Goal: Find specific page/section: Find specific page/section

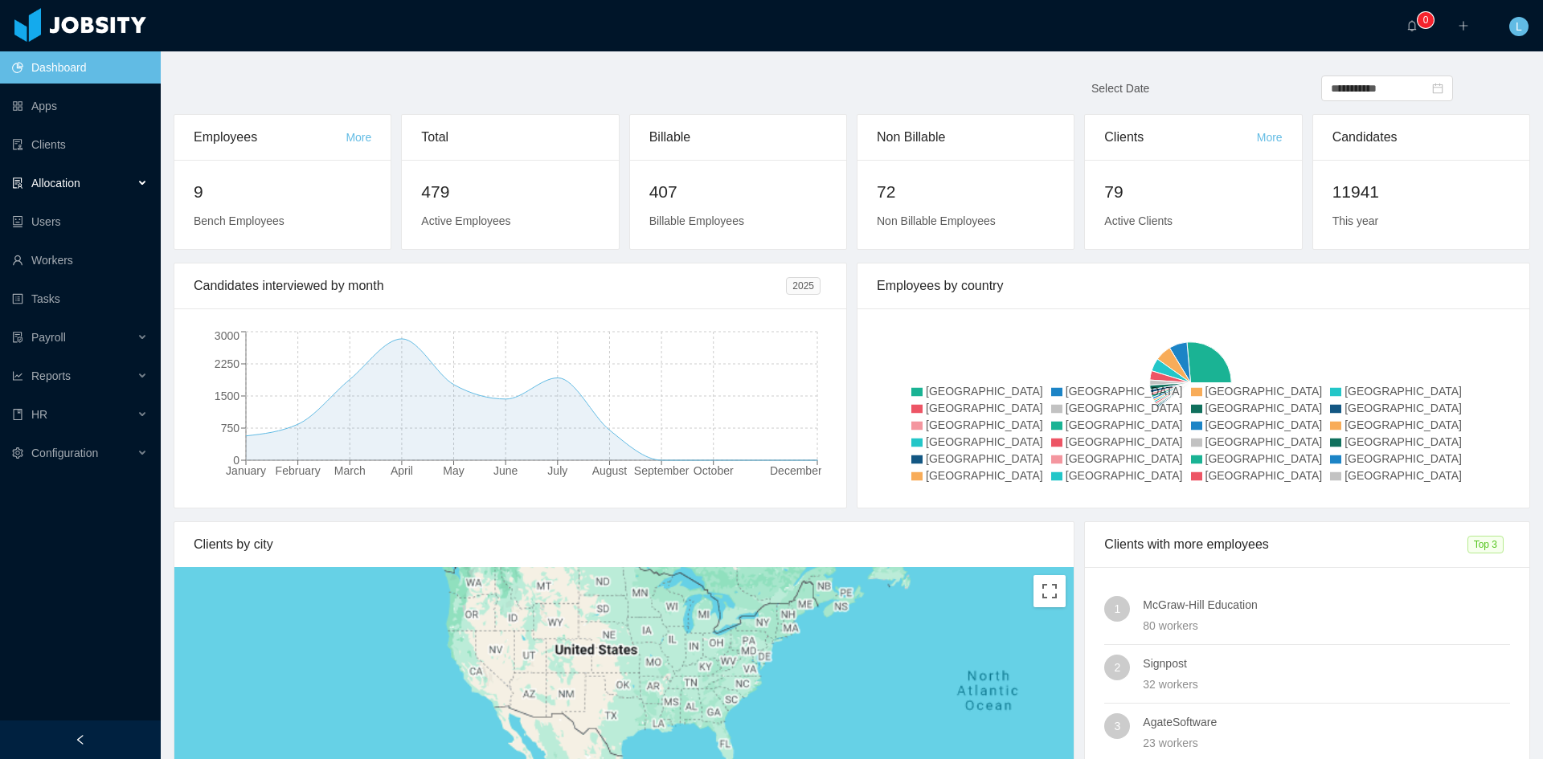
click at [98, 183] on div "Allocation" at bounding box center [80, 183] width 161 height 32
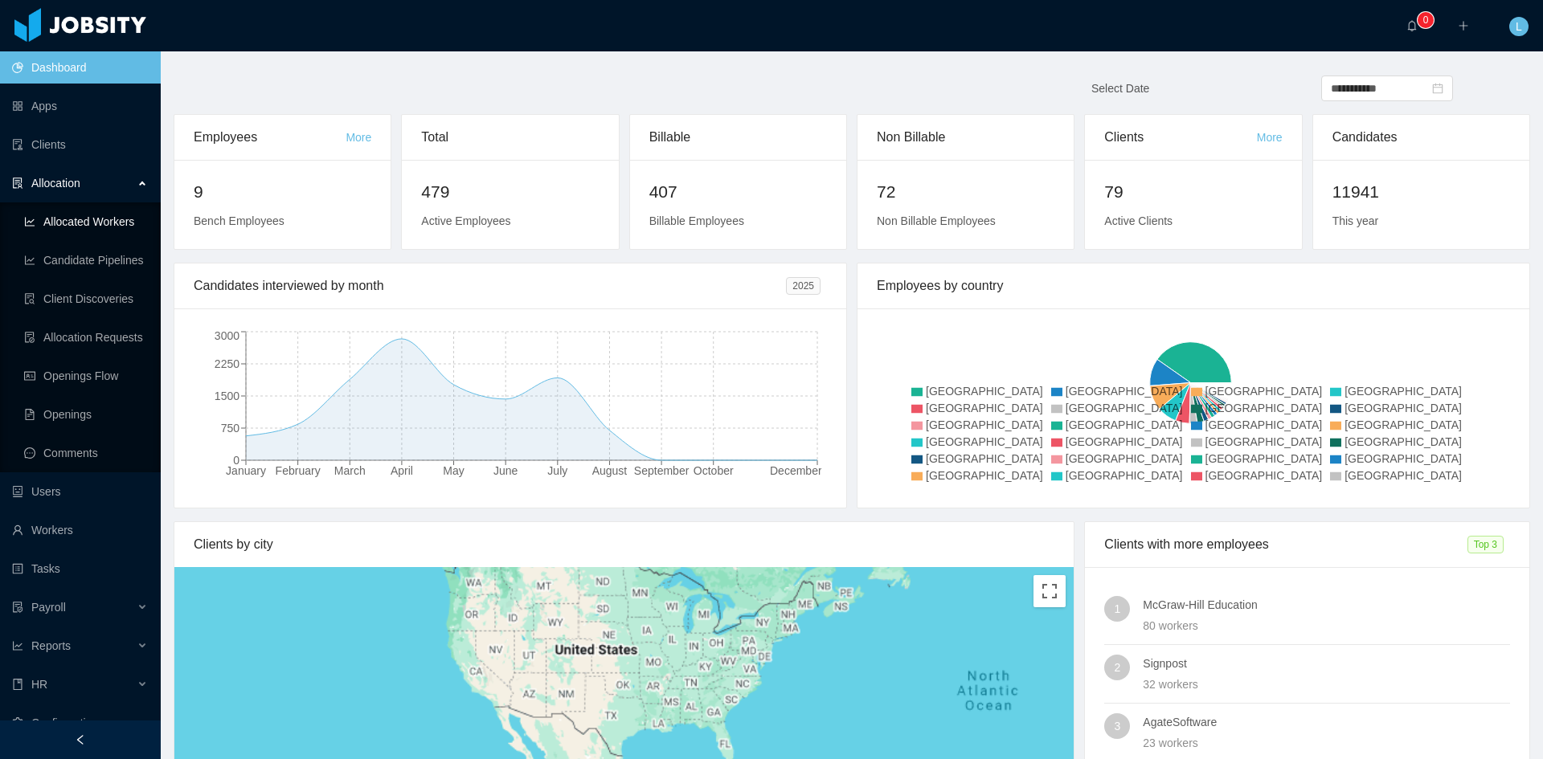
click at [110, 223] on link "Allocated Workers" at bounding box center [86, 222] width 124 height 32
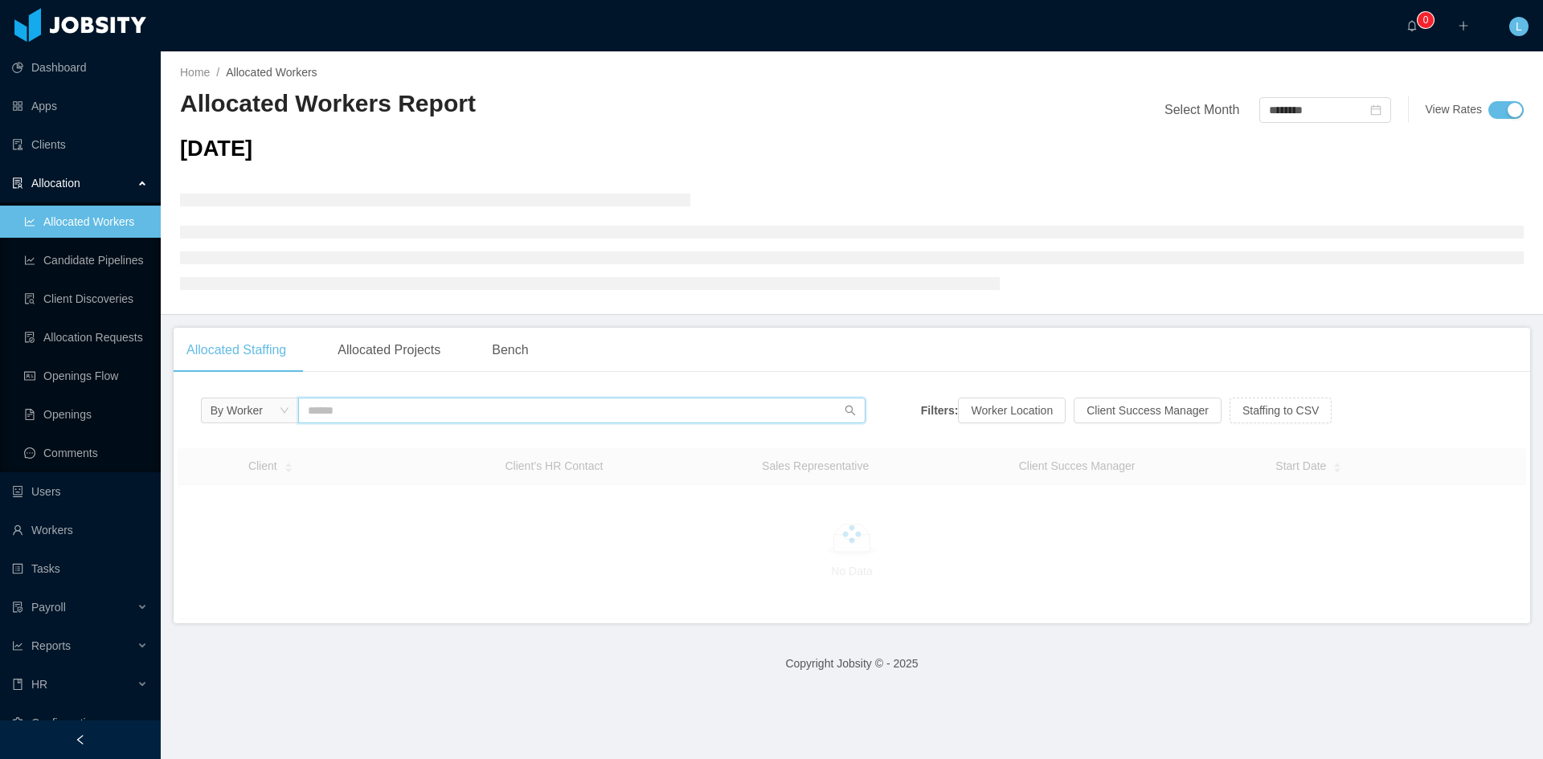
click at [415, 407] on input "text" at bounding box center [581, 411] width 567 height 26
type input "*"
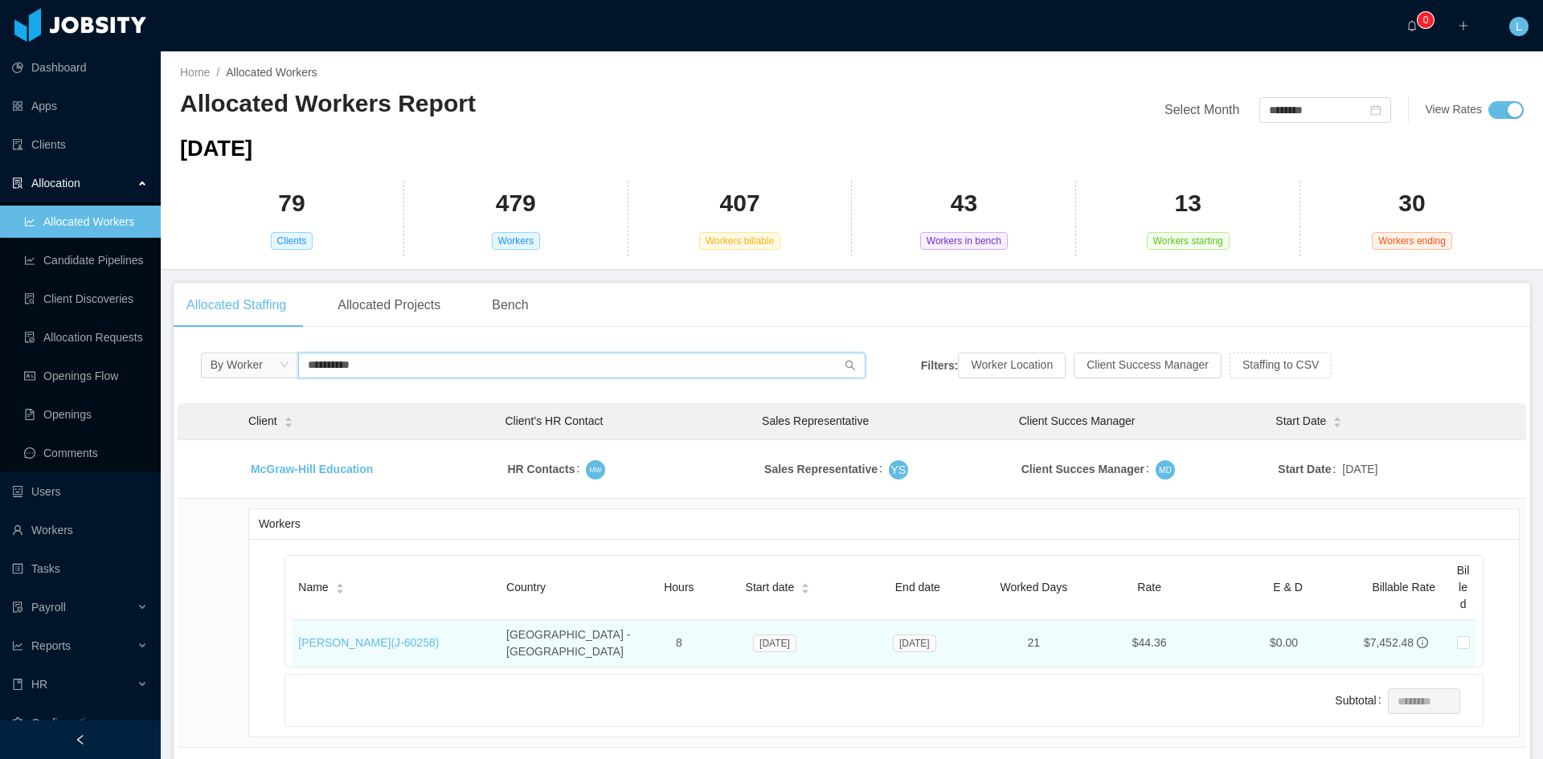
type input "**********"
click at [380, 649] on td "Diego Miranda (J- 60258 )" at bounding box center [396, 643] width 208 height 47
click at [370, 636] on link "Diego Miranda (J- 60258 )" at bounding box center [368, 642] width 141 height 13
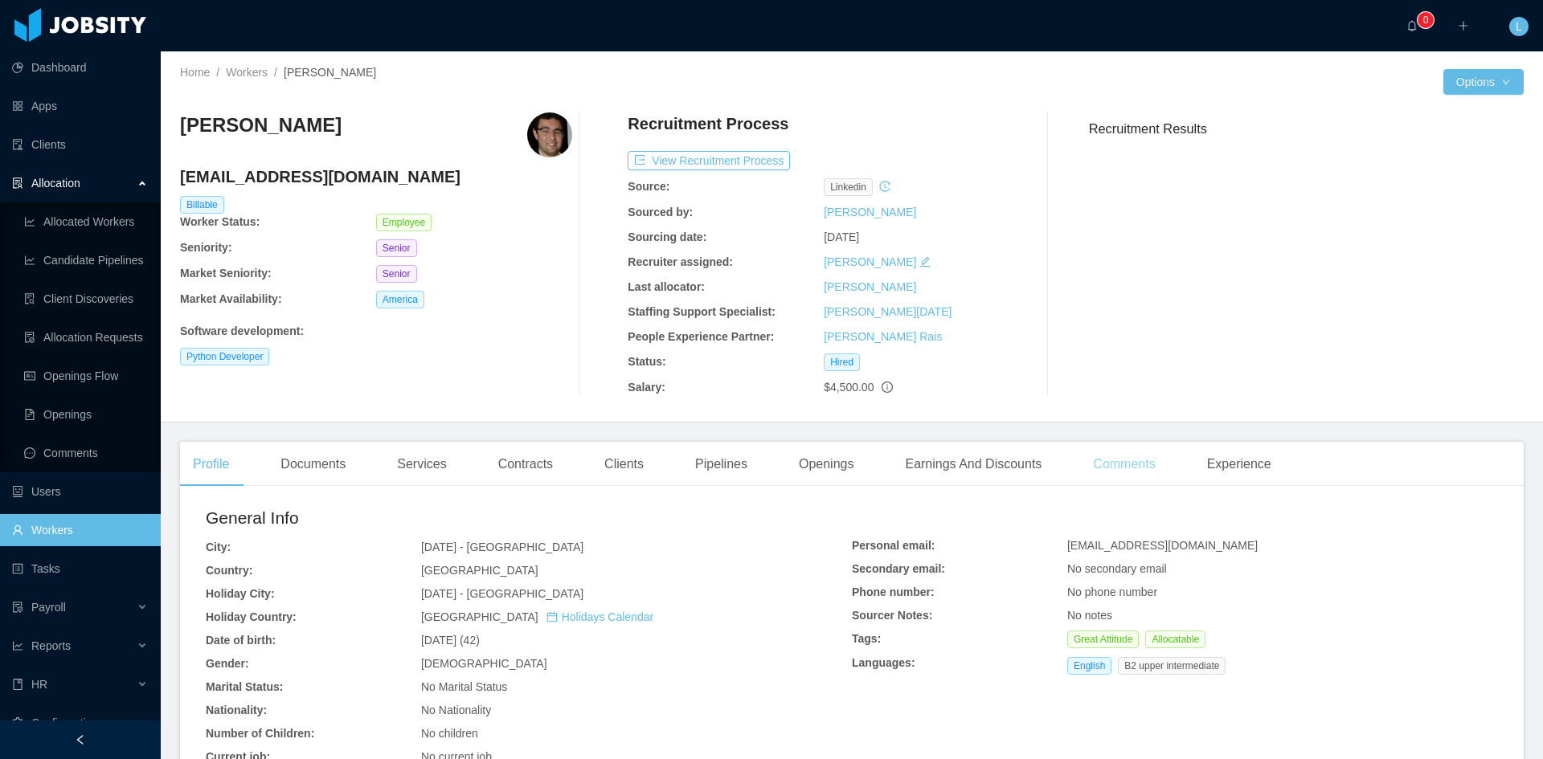
click at [1102, 461] on div "Comments" at bounding box center [1124, 464] width 88 height 45
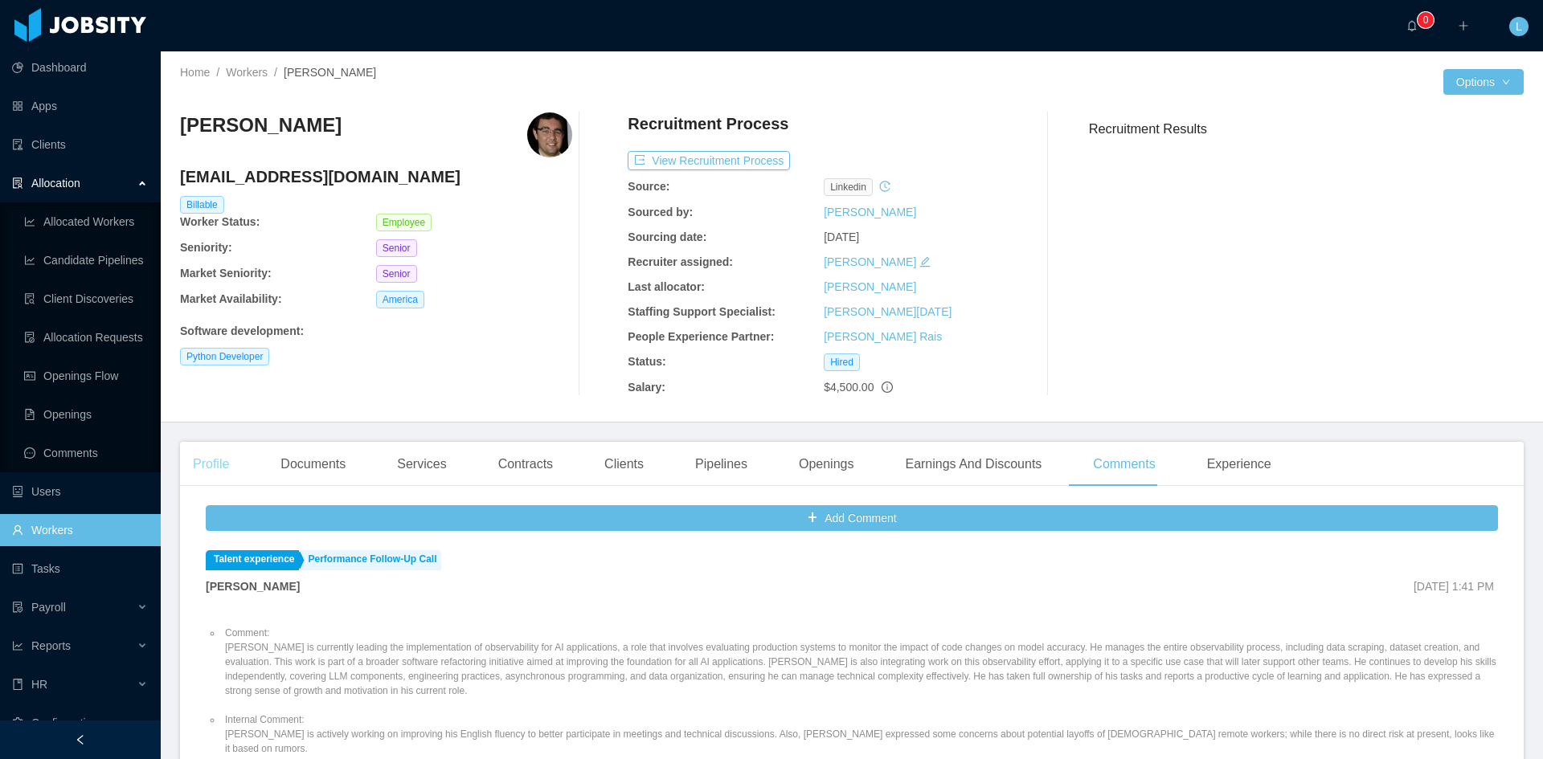
click at [227, 465] on div "Profile" at bounding box center [211, 464] width 62 height 45
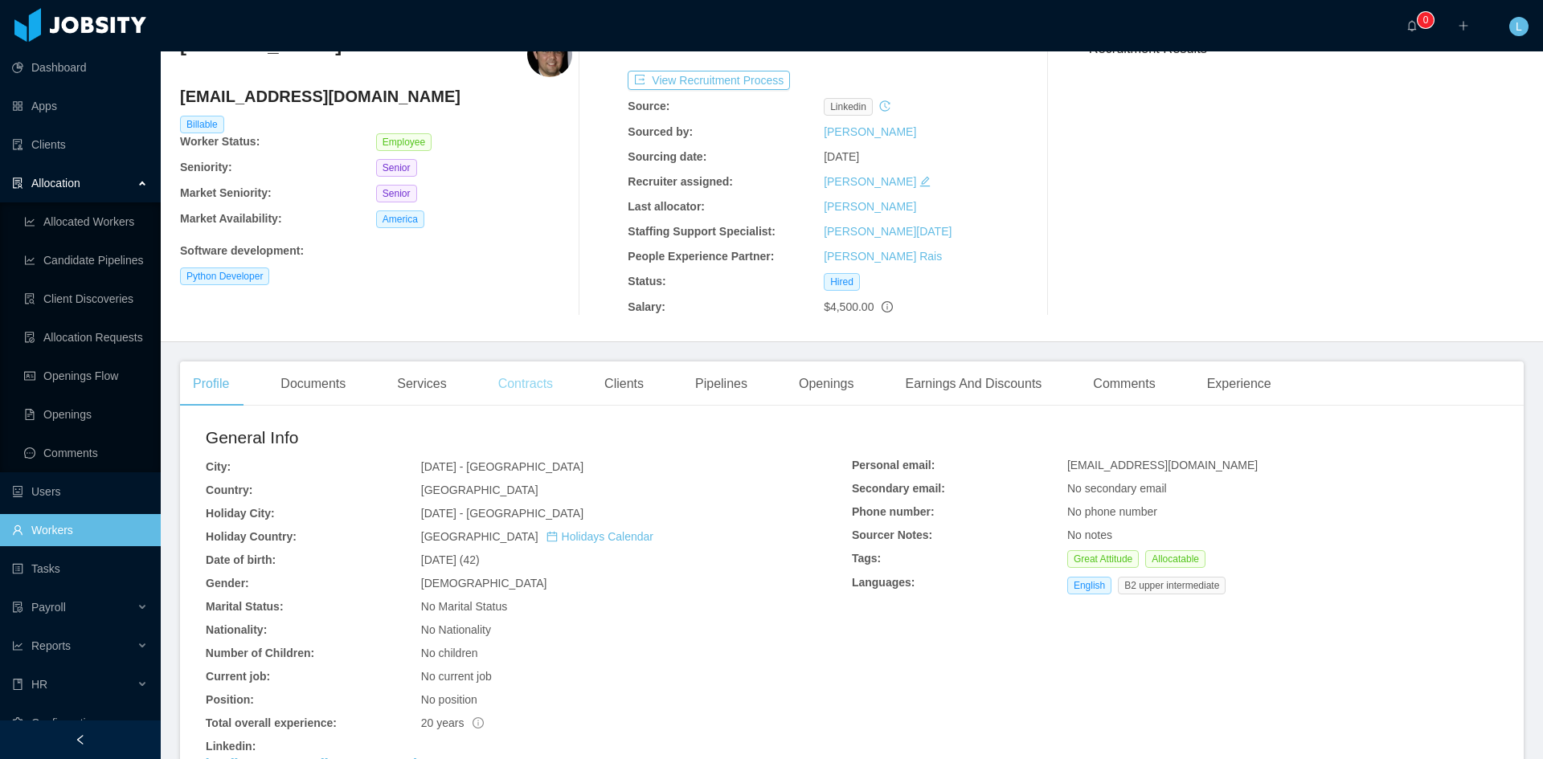
scroll to position [161, 0]
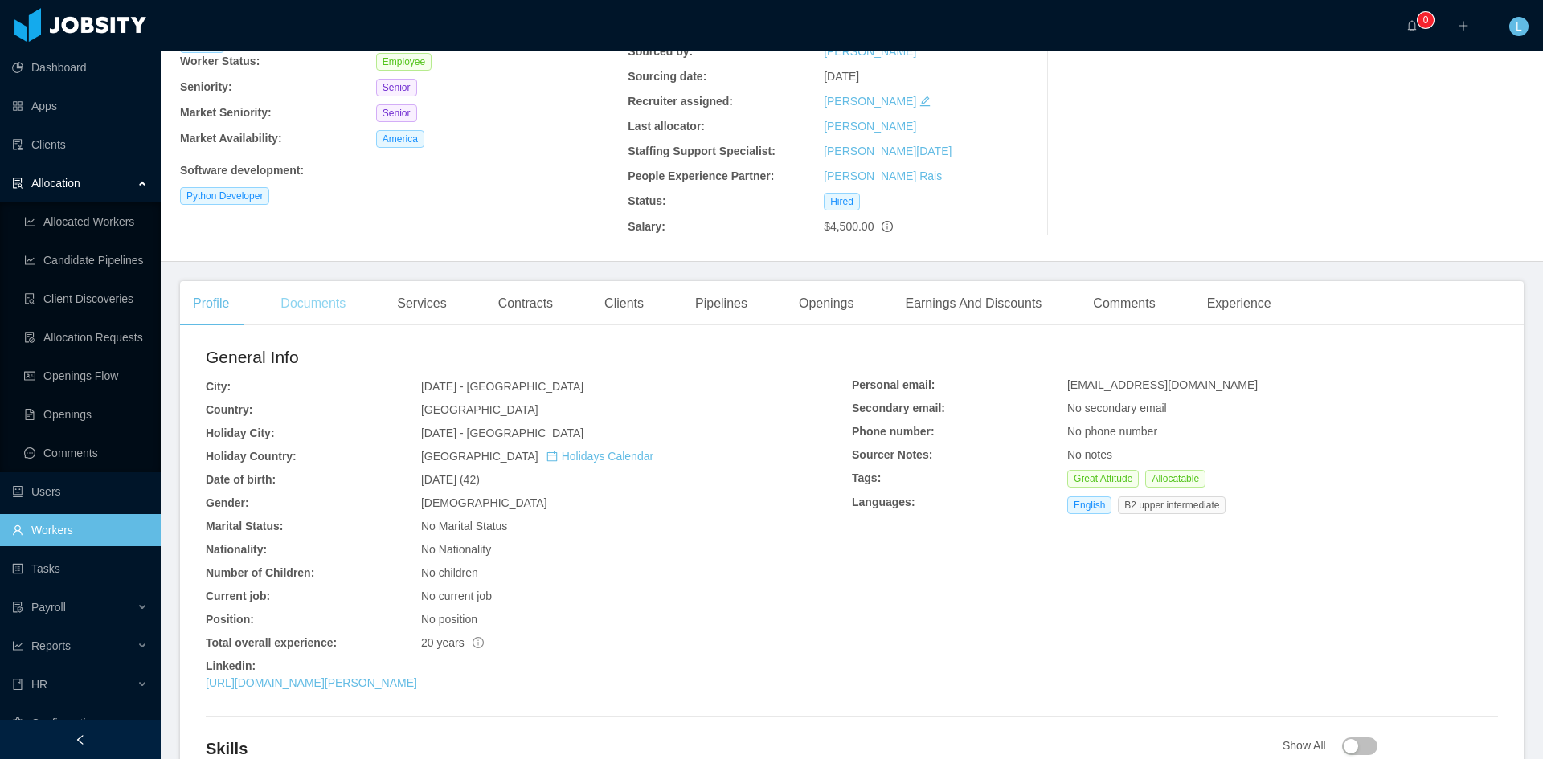
click at [308, 298] on div "Documents" at bounding box center [313, 303] width 91 height 45
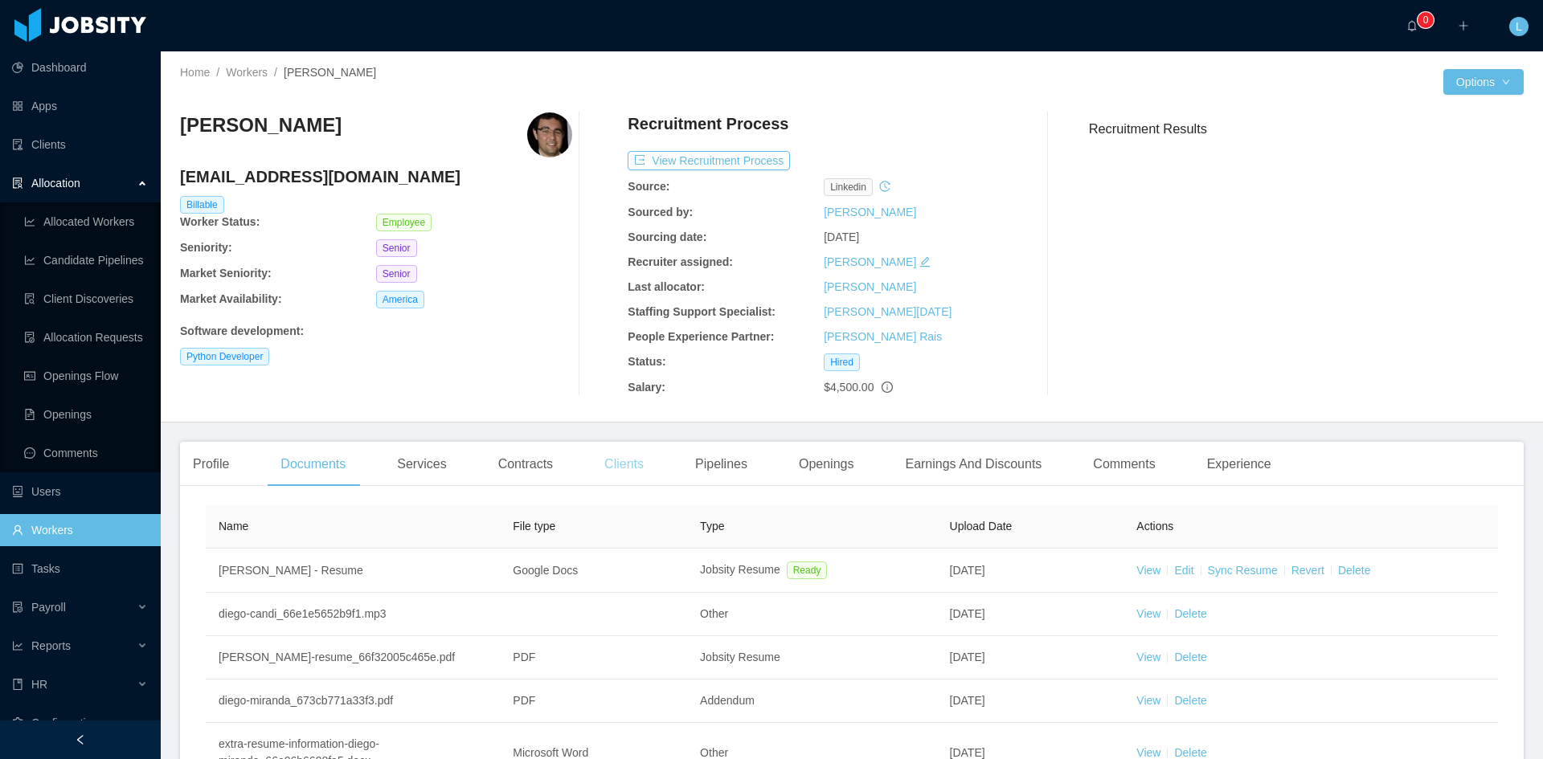
click at [620, 467] on div "Clients" at bounding box center [623, 464] width 65 height 45
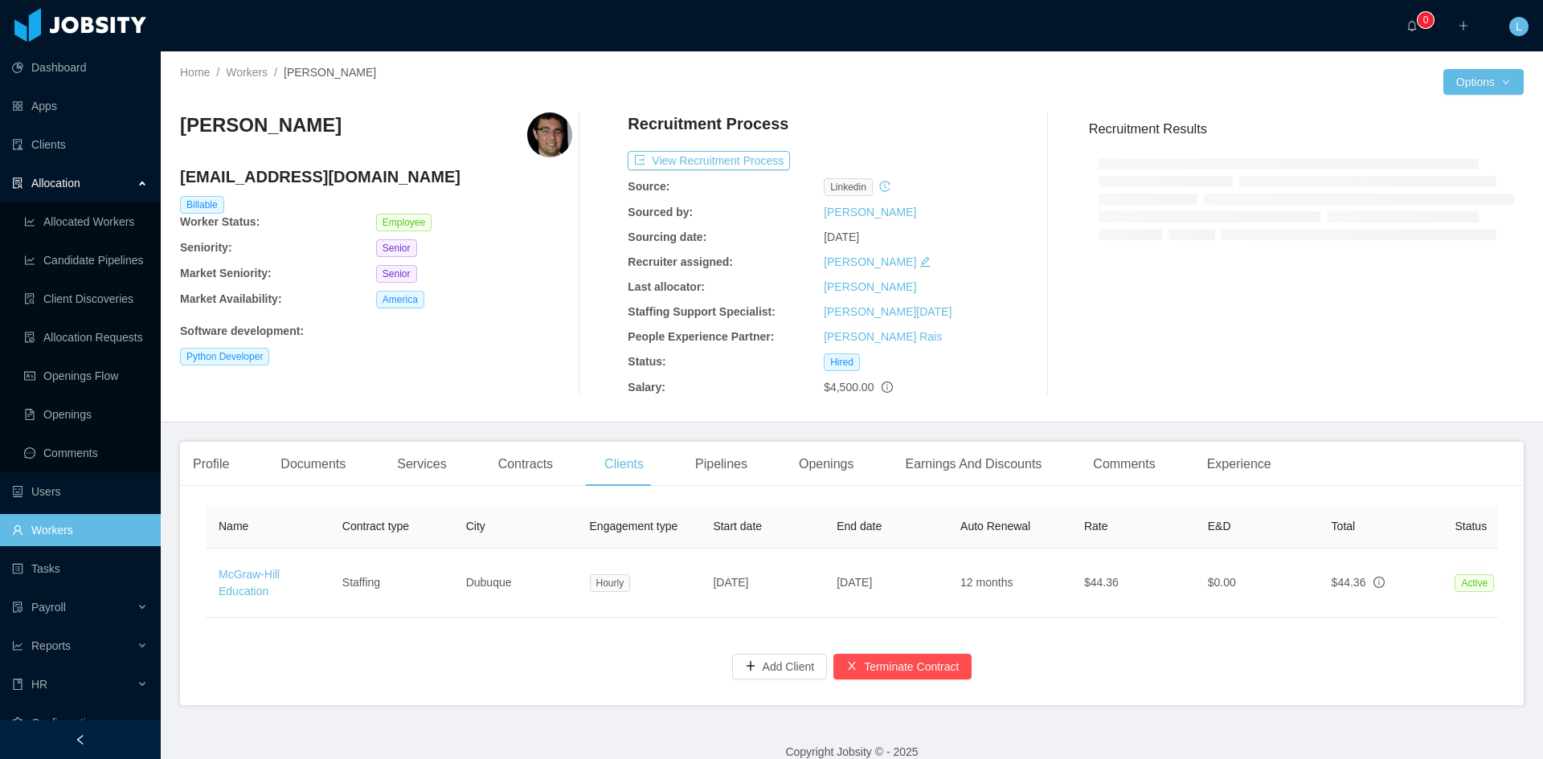
scroll to position [33, 0]
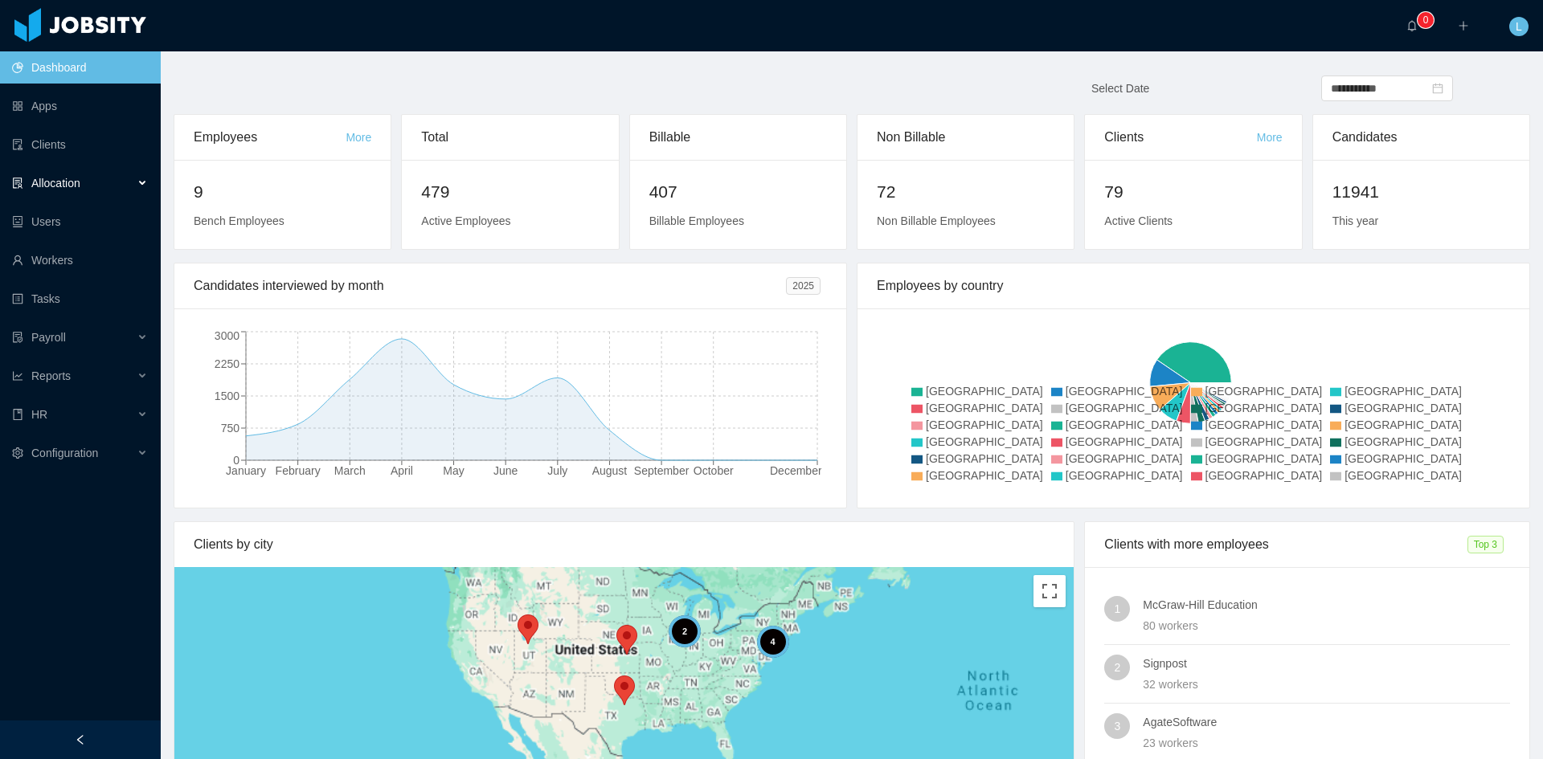
click at [119, 182] on div "Allocation" at bounding box center [80, 183] width 161 height 32
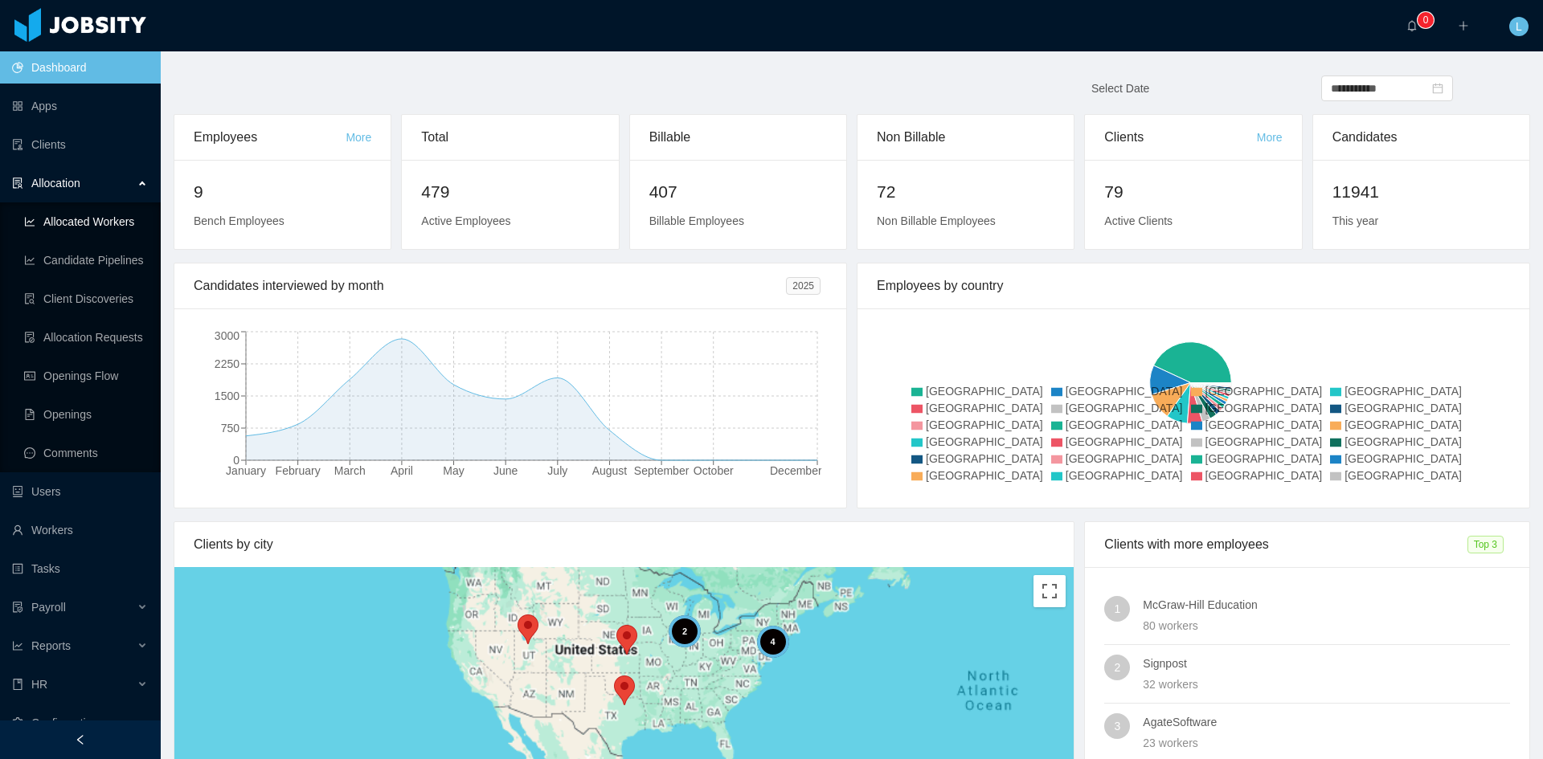
click at [132, 216] on link "Allocated Workers" at bounding box center [86, 222] width 124 height 32
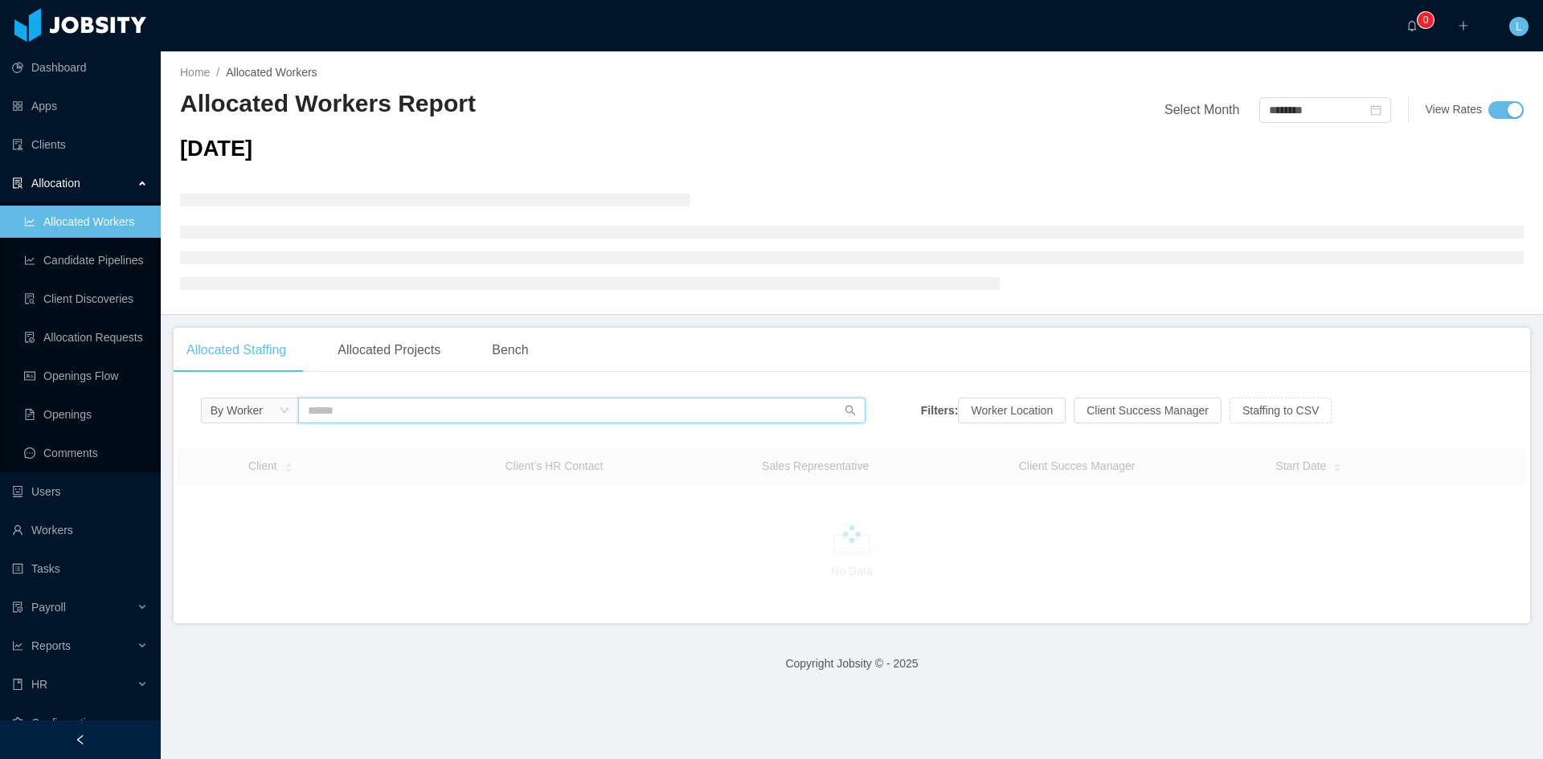
click at [480, 415] on input "text" at bounding box center [581, 411] width 567 height 26
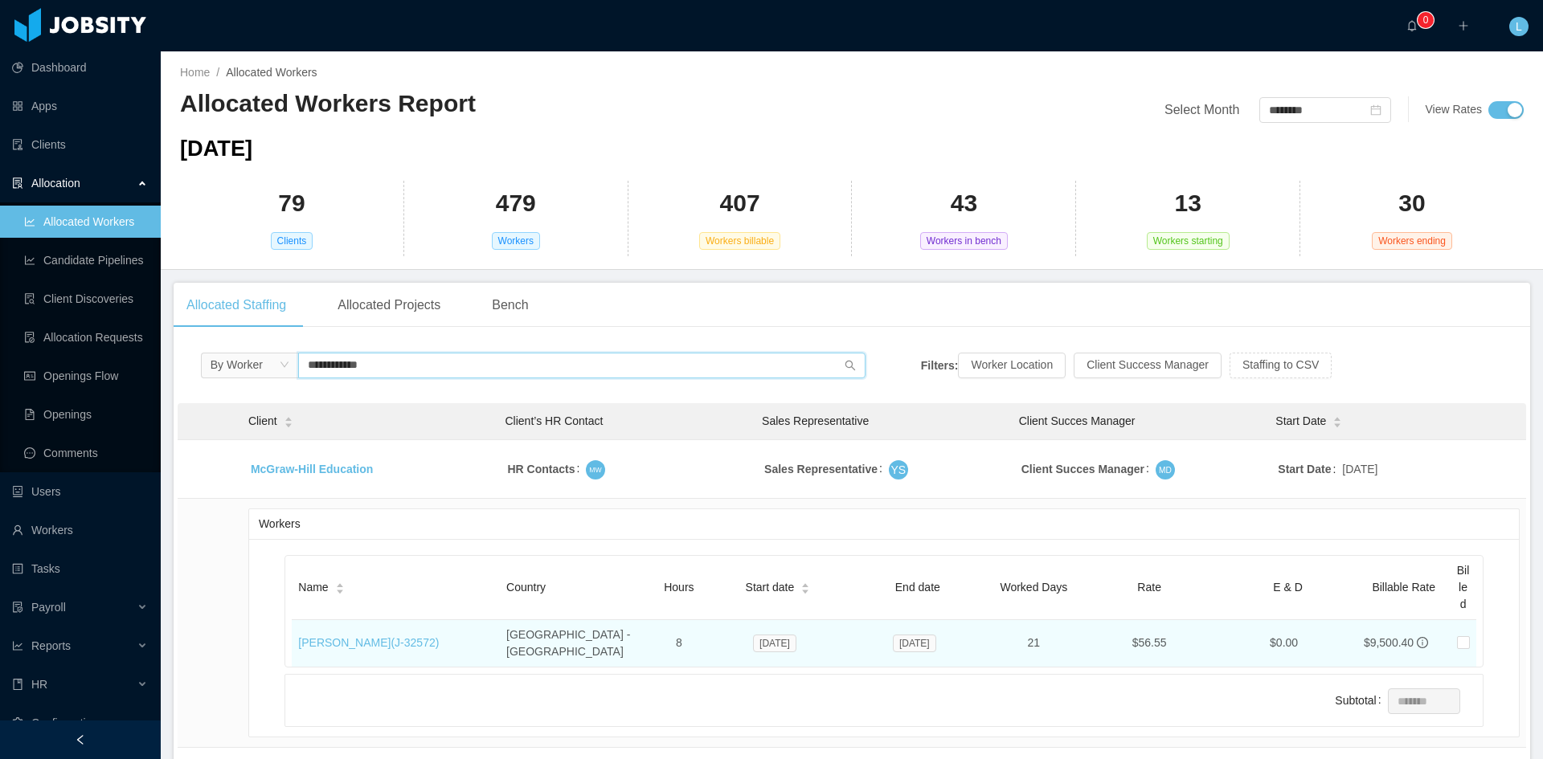
scroll to position [80, 0]
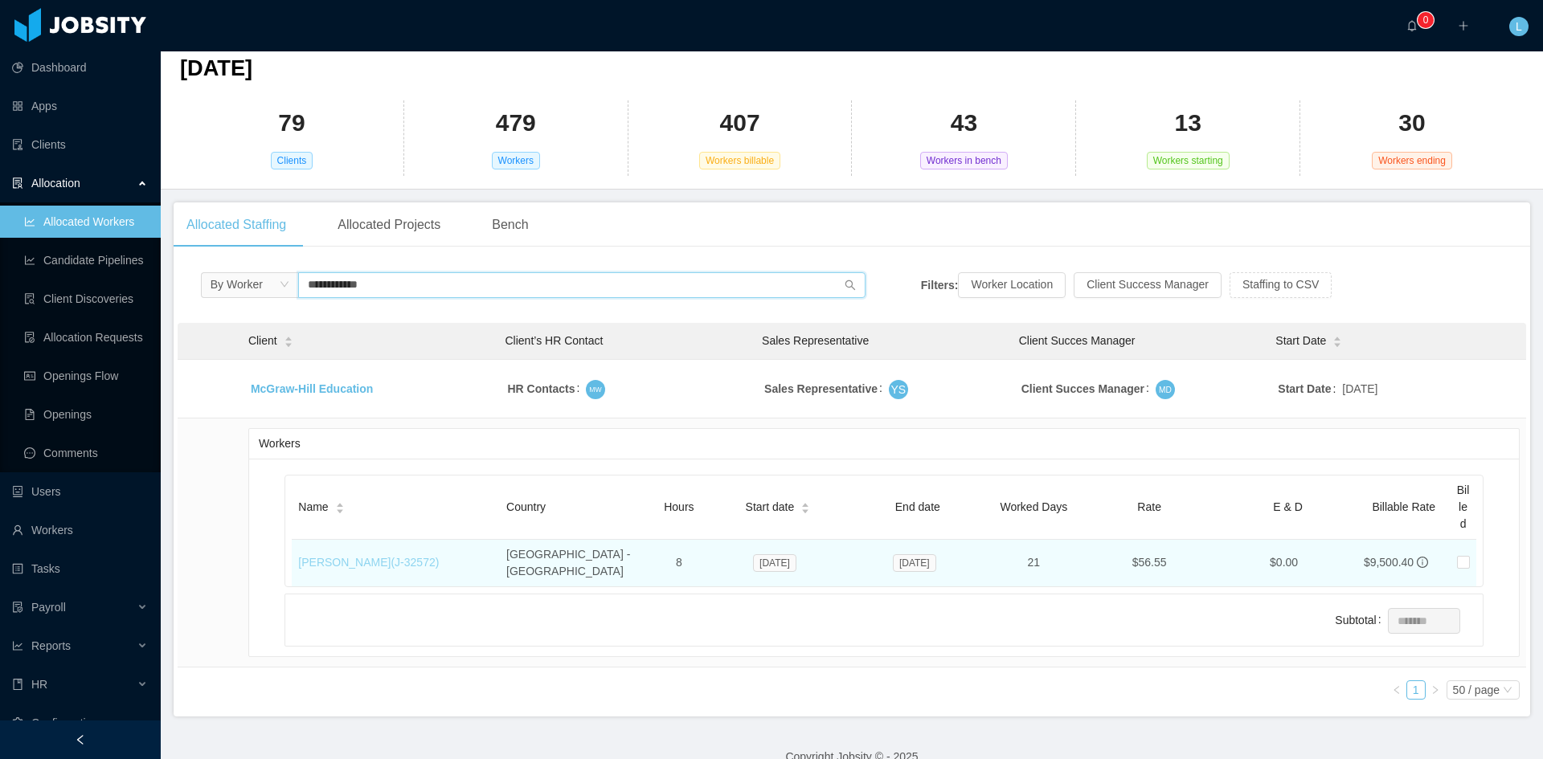
type input "**********"
click at [391, 556] on link "Victor Oliveira (J- 32572 )" at bounding box center [368, 562] width 141 height 13
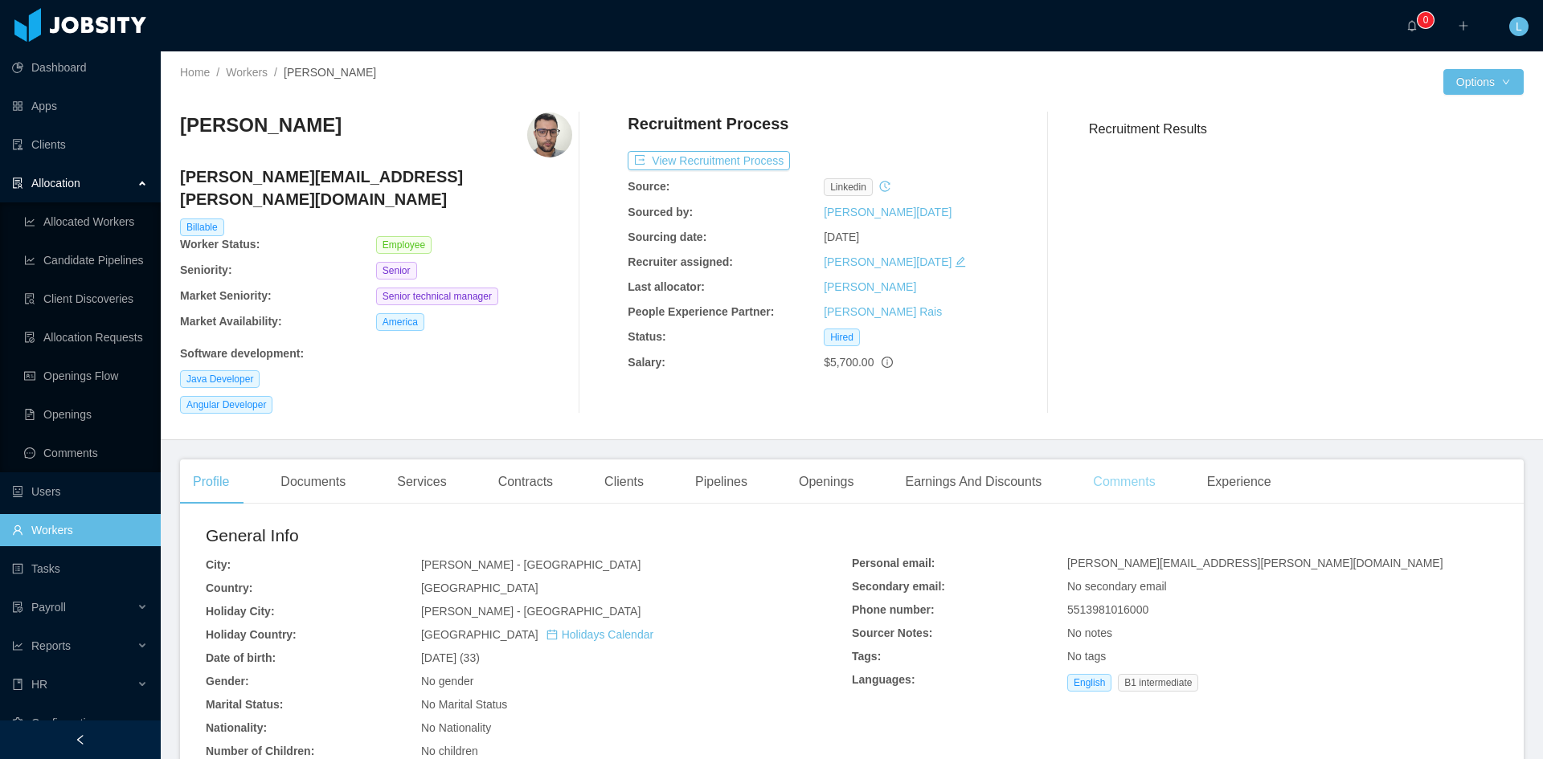
click at [1148, 463] on div "Comments" at bounding box center [1124, 482] width 88 height 45
